Goal: Information Seeking & Learning: Learn about a topic

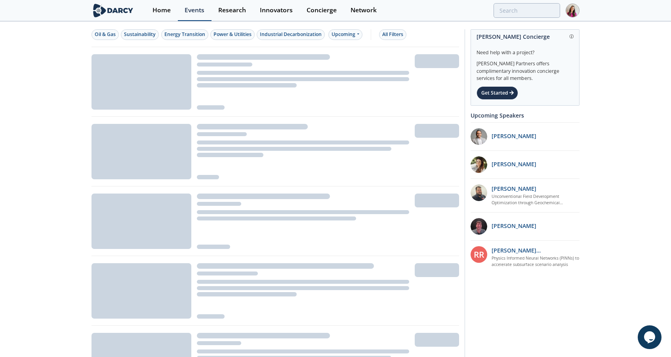
click at [201, 10] on div "Events" at bounding box center [195, 10] width 20 height 6
